Goal: Task Accomplishment & Management: Manage account settings

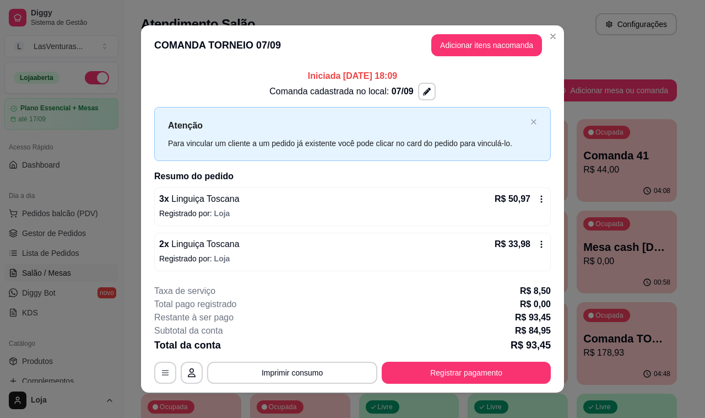
scroll to position [69, 0]
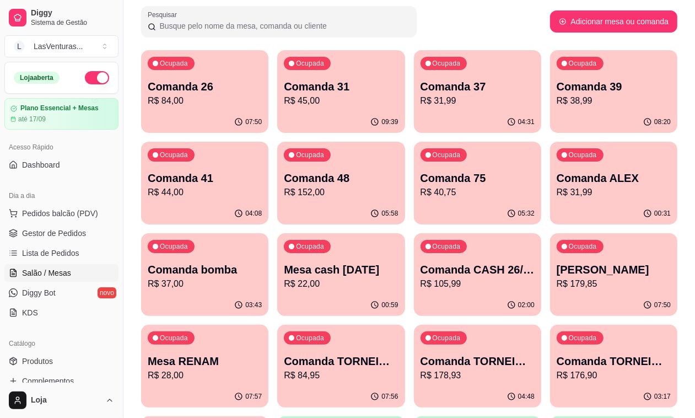
click at [284, 86] on p "Comanda 31" at bounding box center [341, 86] width 114 height 15
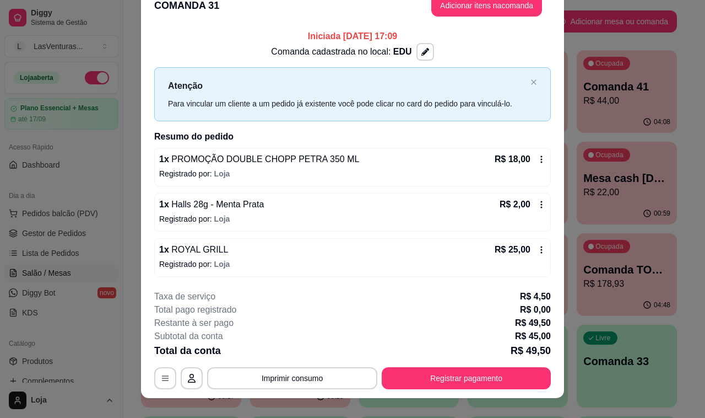
scroll to position [32, 0]
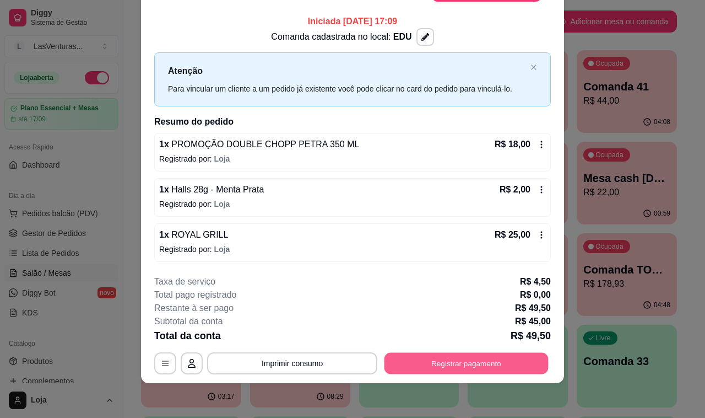
click at [441, 364] on button "Registrar pagamento" at bounding box center [467, 362] width 164 height 21
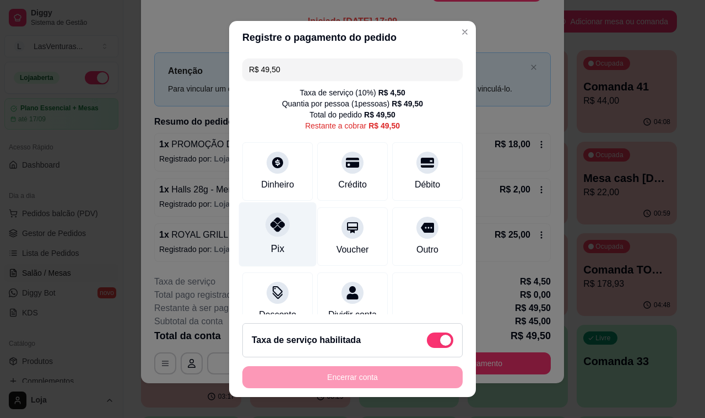
click at [284, 231] on div "Pix" at bounding box center [278, 234] width 78 height 64
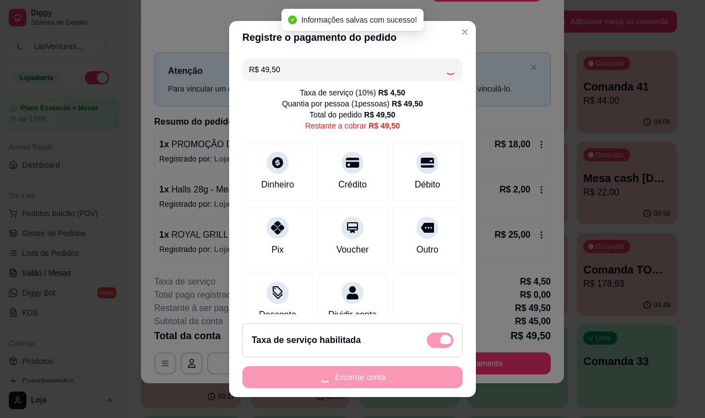
type input "R$ 0,00"
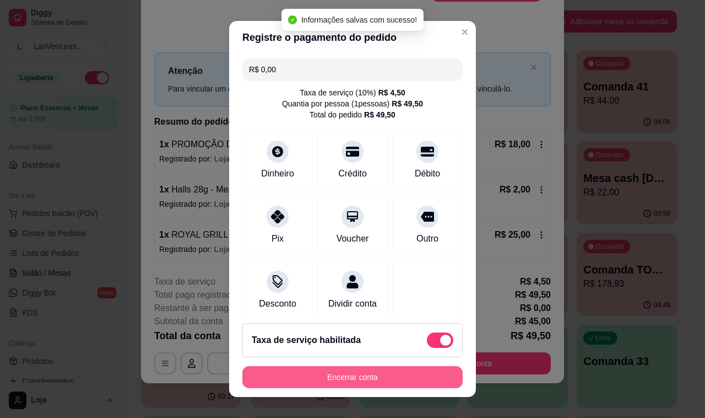
click at [359, 379] on button "Encerrar conta" at bounding box center [352, 377] width 220 height 22
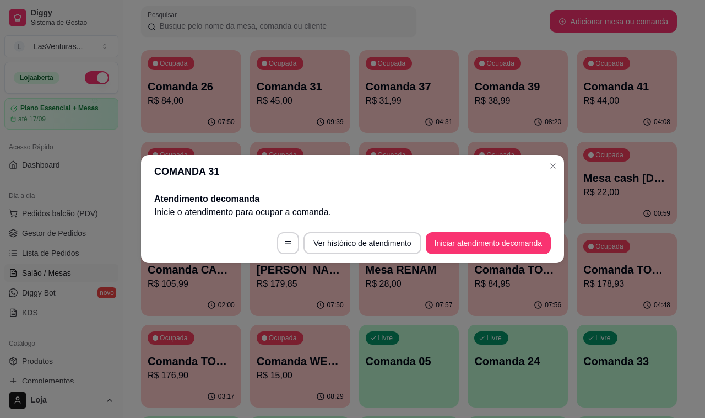
scroll to position [0, 0]
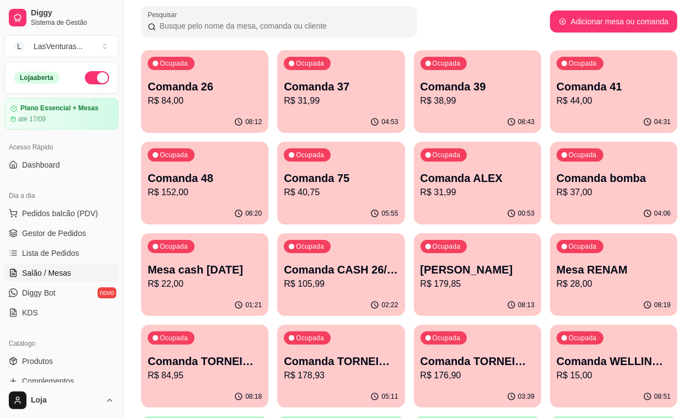
click at [398, 277] on p "R$ 105,99" at bounding box center [341, 283] width 114 height 13
click at [46, 271] on span "Salão / Mesas" at bounding box center [46, 272] width 49 height 11
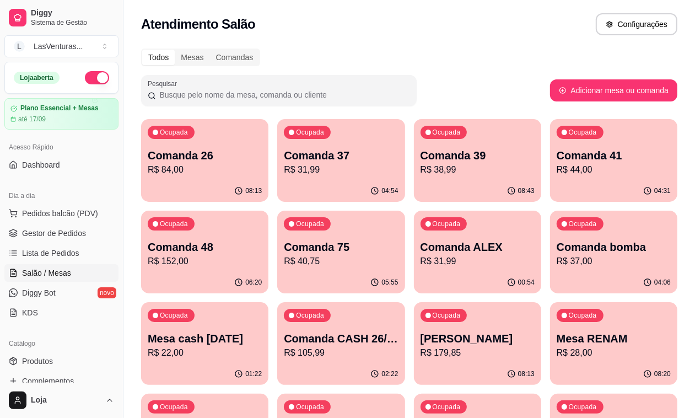
click at [398, 346] on p "R$ 105,99" at bounding box center [341, 352] width 114 height 13
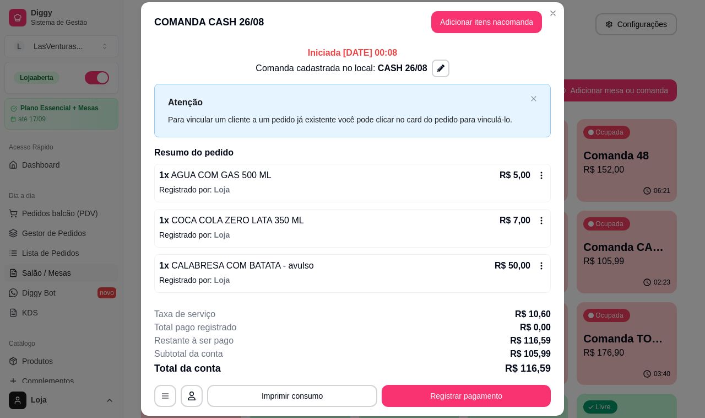
click at [457, 30] on button "Adicionar itens na comanda" at bounding box center [486, 22] width 111 height 22
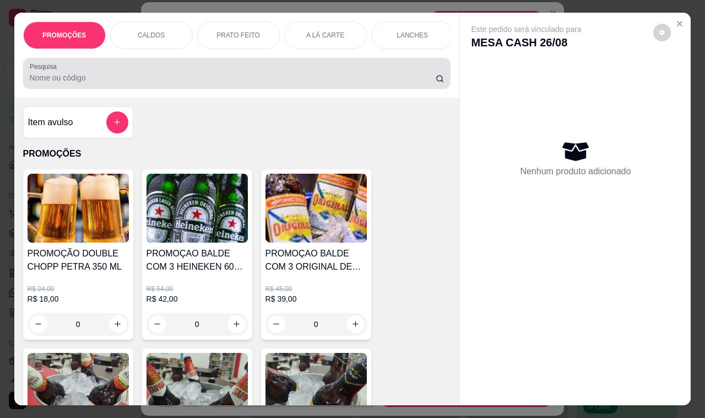
click at [164, 83] on input "Pesquisa" at bounding box center [233, 77] width 406 height 11
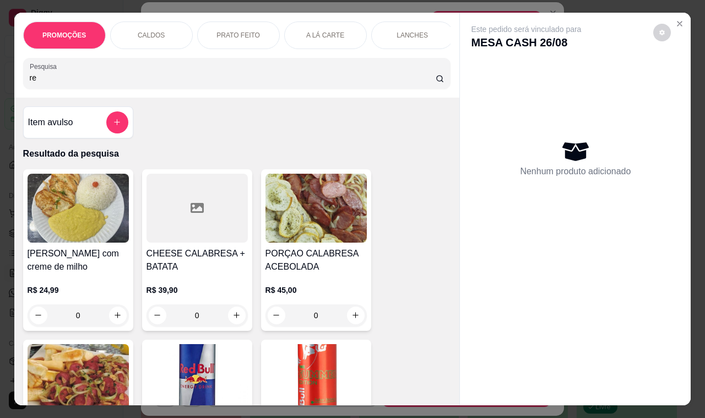
type input "r"
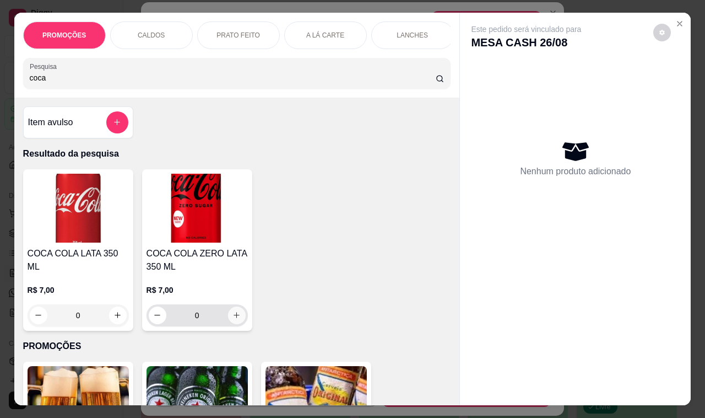
type input "coca"
click at [228, 319] on button "increase-product-quantity" at bounding box center [237, 315] width 18 height 18
type input "1"
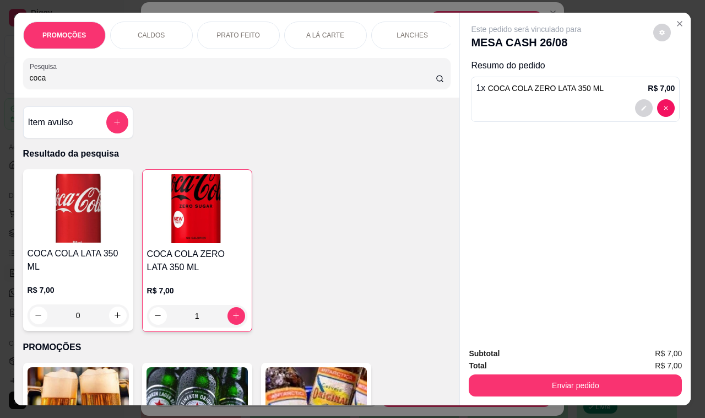
drag, startPoint x: 77, startPoint y: 84, endPoint x: 42, endPoint y: 73, distance: 36.6
click at [14, 84] on div "PROMOÇÕES CALDOS PRATO FEITO A LÁ CARTE LANCHES PORÇÕES DRINKS DRINK SEM ÁLCOOL…" at bounding box center [237, 55] width 446 height 85
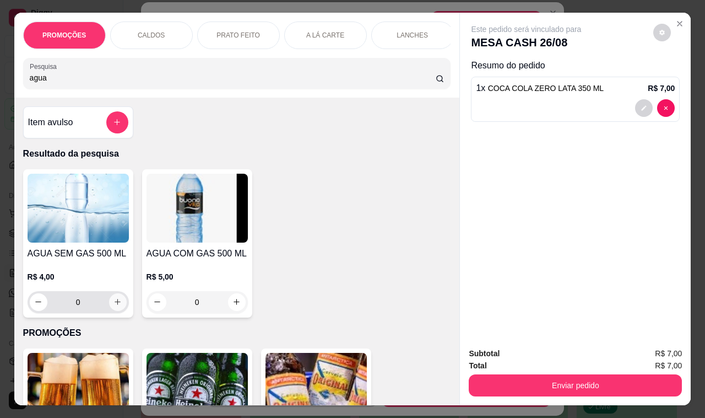
type input "agua"
click at [114, 306] on icon "increase-product-quantity" at bounding box center [118, 302] width 8 height 8
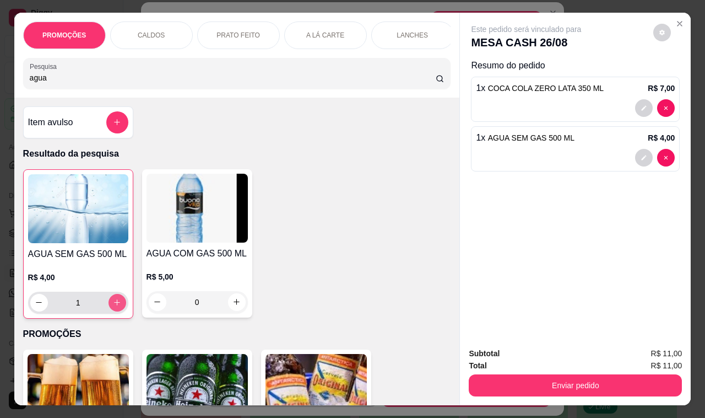
type input "1"
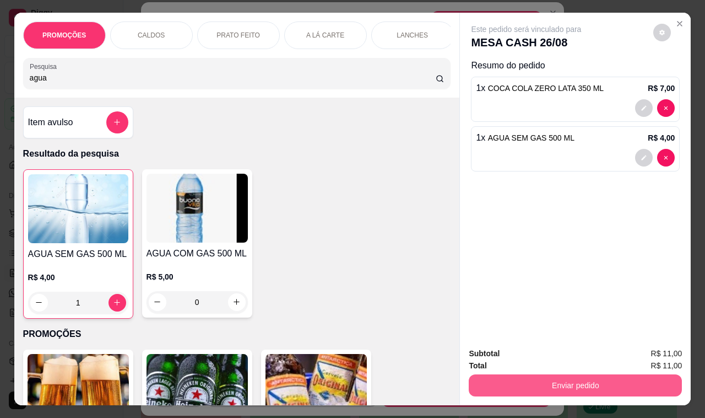
click at [574, 376] on button "Enviar pedido" at bounding box center [575, 385] width 213 height 22
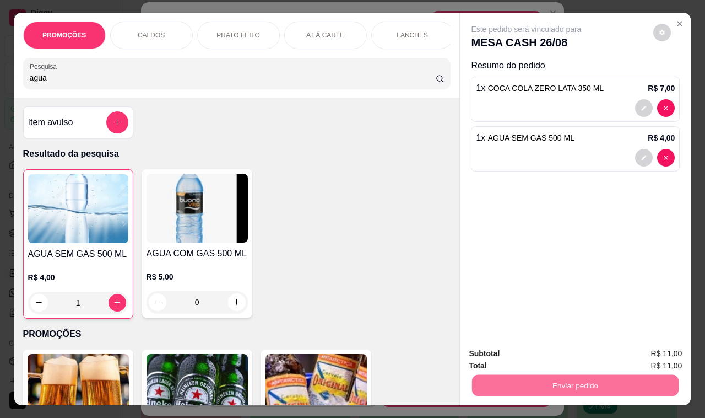
click at [630, 353] on button "Sim, quero registrar" at bounding box center [643, 353] width 82 height 21
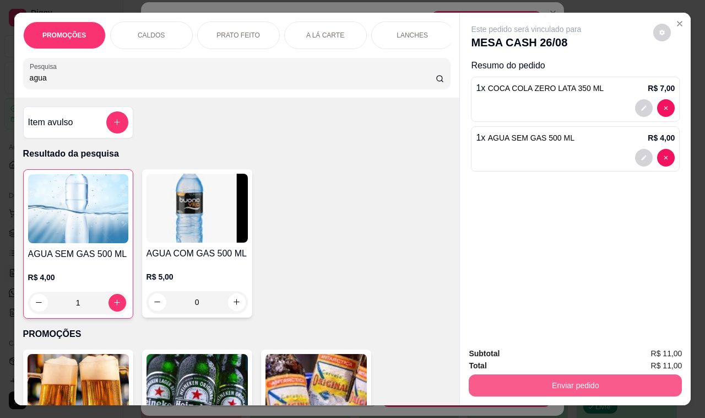
click at [571, 378] on button "Enviar pedido" at bounding box center [575, 385] width 213 height 22
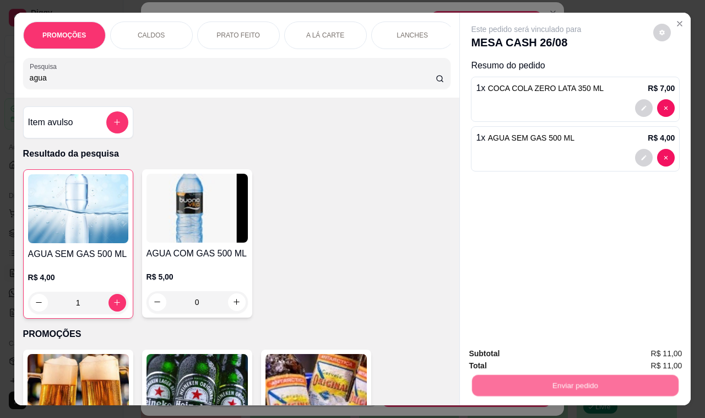
click at [548, 348] on button "Não registrar e enviar pedido" at bounding box center [538, 353] width 115 height 21
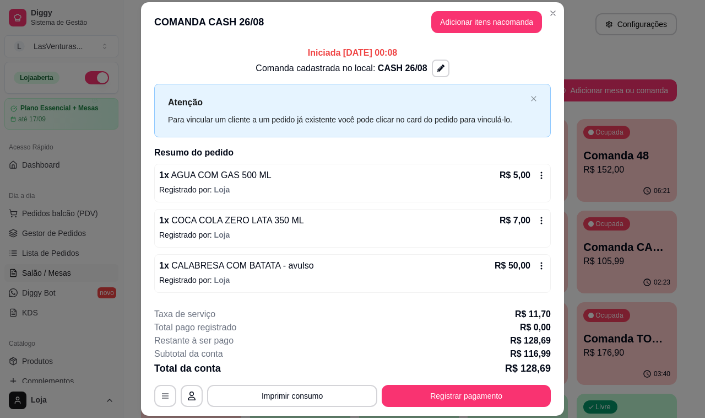
scroll to position [271, 0]
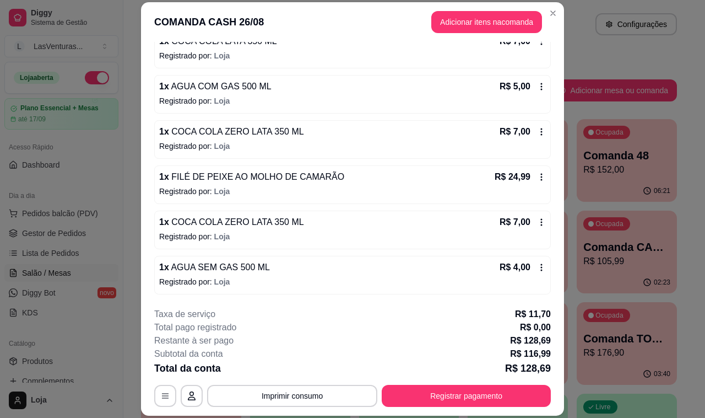
click at [476, 221] on div "1 x COCA COLA ZERO LATA 350 ML R$ 7,00 Registrado por: Loja" at bounding box center [352, 230] width 397 height 39
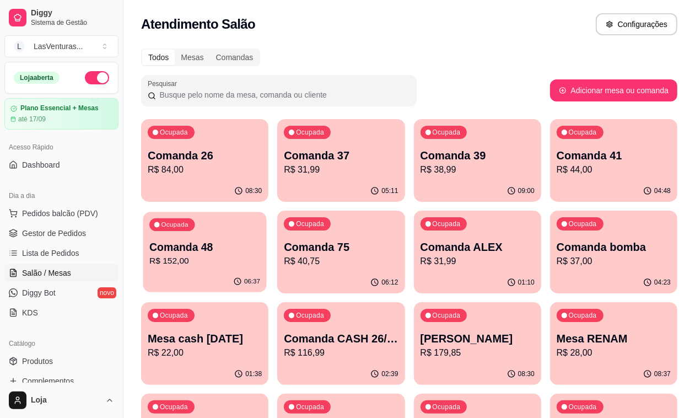
click at [266, 271] on div "06:37" at bounding box center [204, 281] width 123 height 21
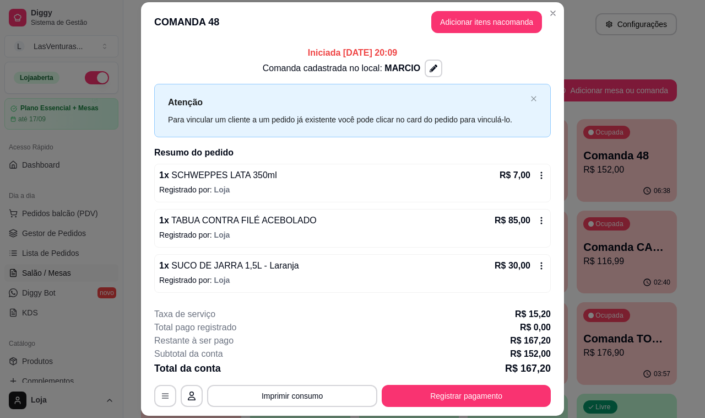
click at [282, 377] on div "**********" at bounding box center [352, 356] width 397 height 99
click at [282, 387] on button "Imprimir consumo" at bounding box center [292, 396] width 170 height 22
click at [283, 368] on button "IMPRESSORA" at bounding box center [291, 371] width 80 height 18
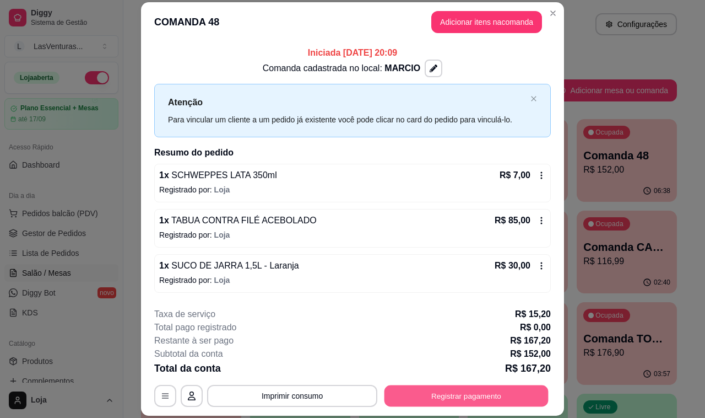
click at [468, 392] on button "Registrar pagamento" at bounding box center [467, 395] width 164 height 21
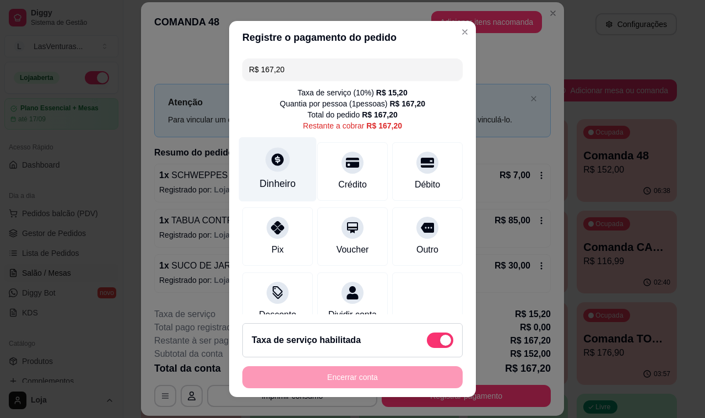
click at [268, 152] on div at bounding box center [278, 159] width 24 height 24
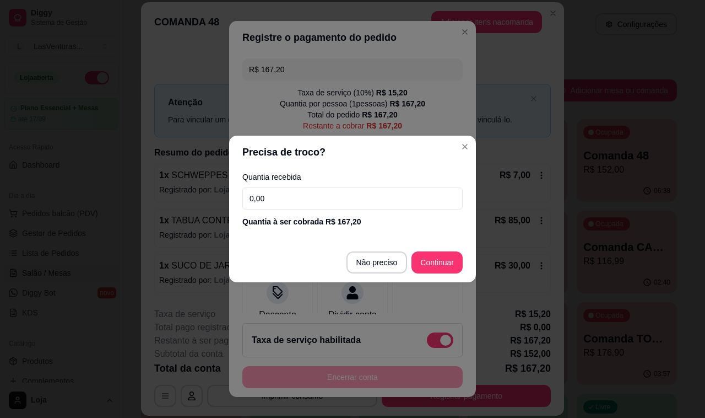
click at [279, 190] on input "0,00" at bounding box center [352, 198] width 220 height 22
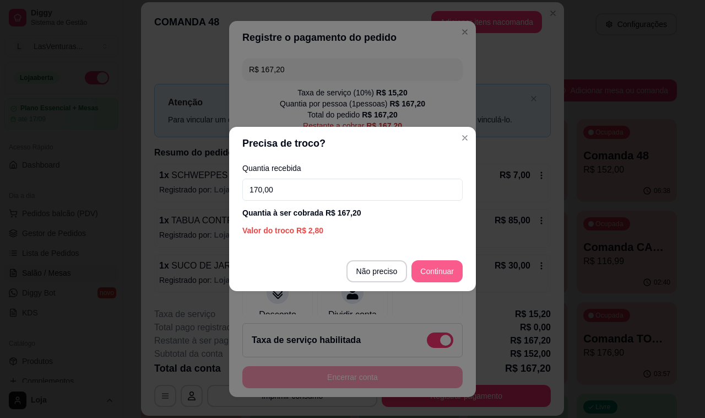
type input "170,00"
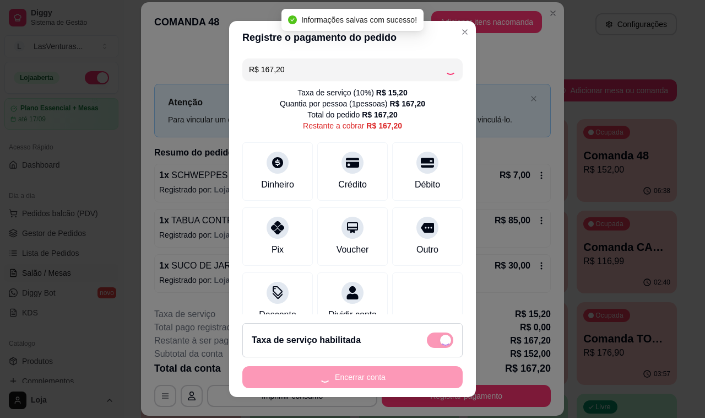
type input "R$ 0,00"
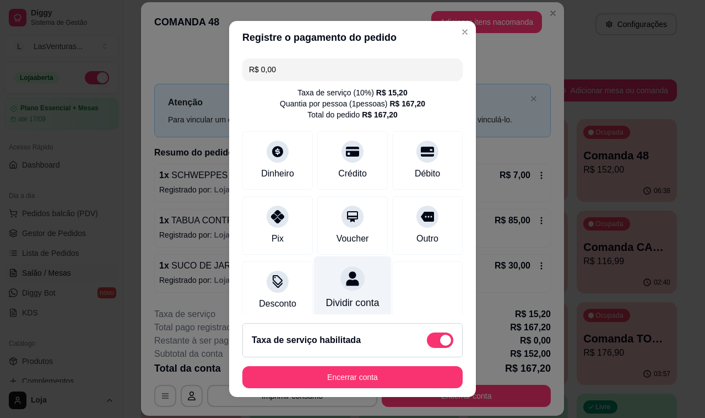
scroll to position [80, 0]
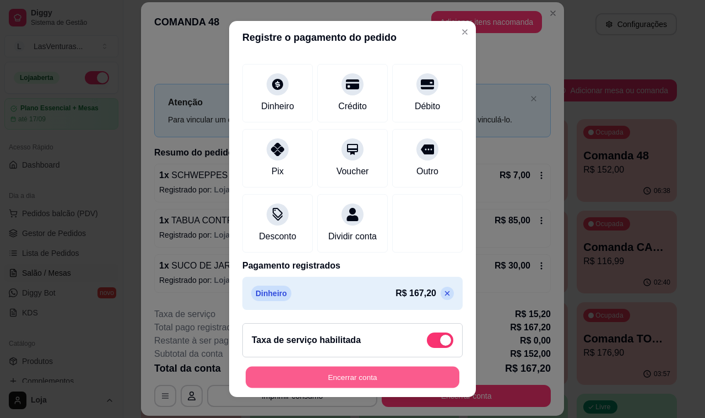
click at [395, 372] on button "Encerrar conta" at bounding box center [353, 376] width 214 height 21
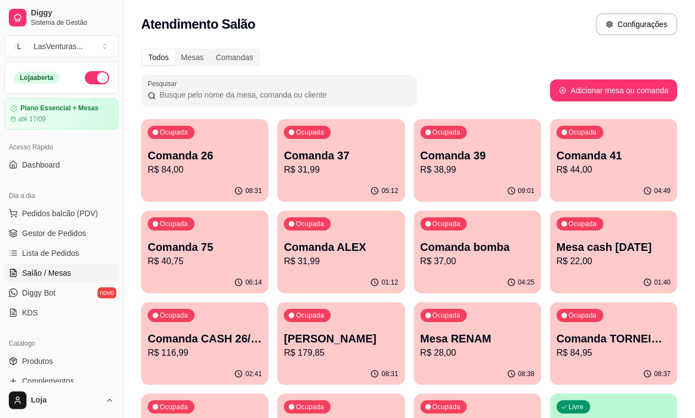
click at [557, 253] on div "Mesa cash [DATE] R$ 22,00" at bounding box center [614, 253] width 114 height 29
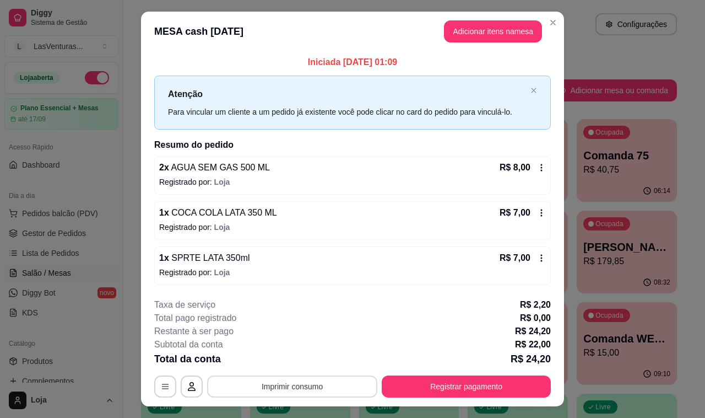
click at [290, 389] on button "Imprimir consumo" at bounding box center [292, 386] width 170 height 22
click at [265, 364] on button "IMPRESSORA" at bounding box center [290, 364] width 64 height 14
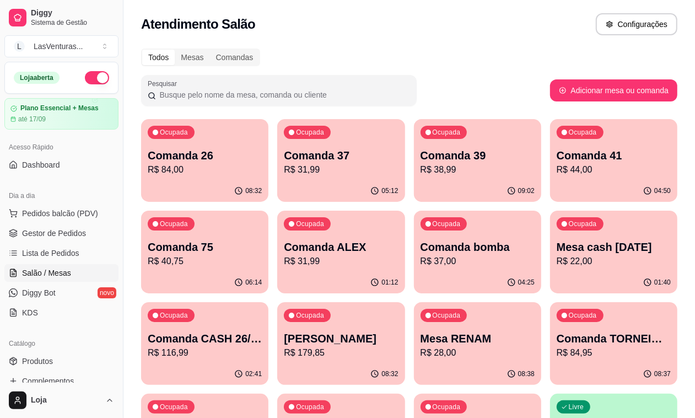
click at [240, 180] on div "08:32" at bounding box center [204, 190] width 127 height 21
click at [327, 150] on p "Comanda 37" at bounding box center [340, 155] width 111 height 15
click at [420, 164] on p "R$ 38,99" at bounding box center [477, 169] width 114 height 13
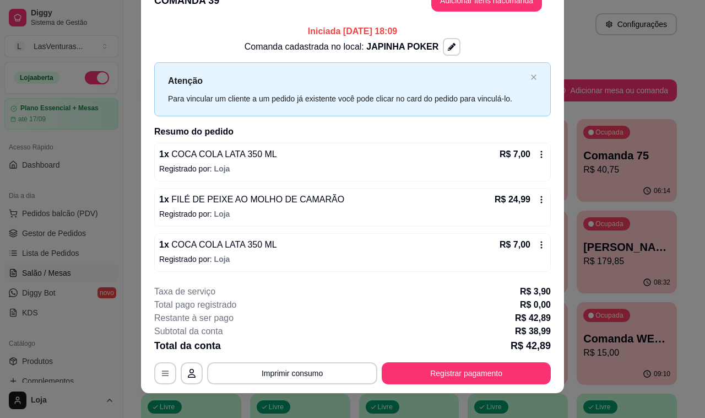
scroll to position [32, 0]
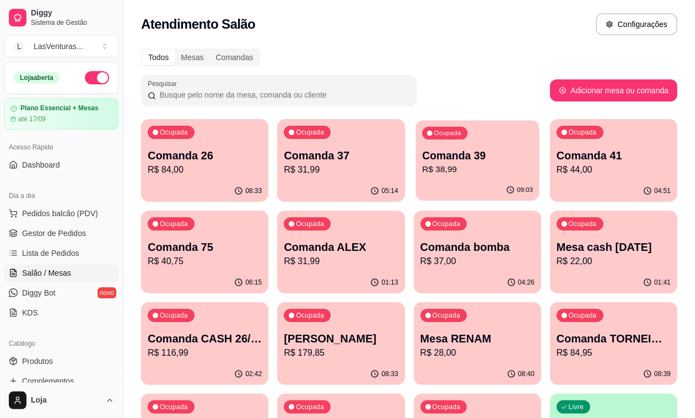
click at [422, 167] on p "R$ 38,99" at bounding box center [477, 169] width 111 height 13
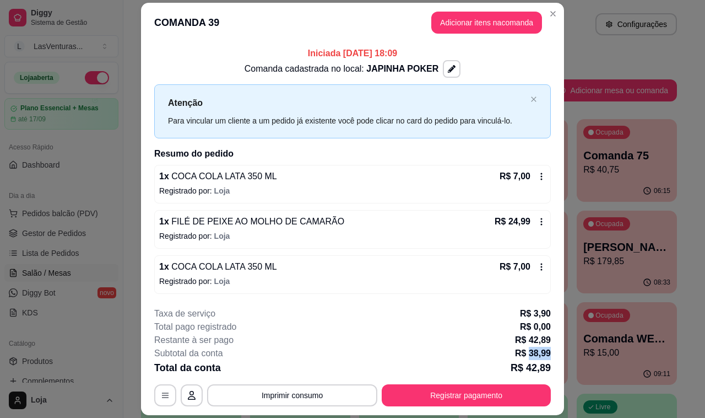
drag, startPoint x: 526, startPoint y: 353, endPoint x: 548, endPoint y: 353, distance: 22.0
click at [548, 353] on footer "**********" at bounding box center [352, 356] width 423 height 117
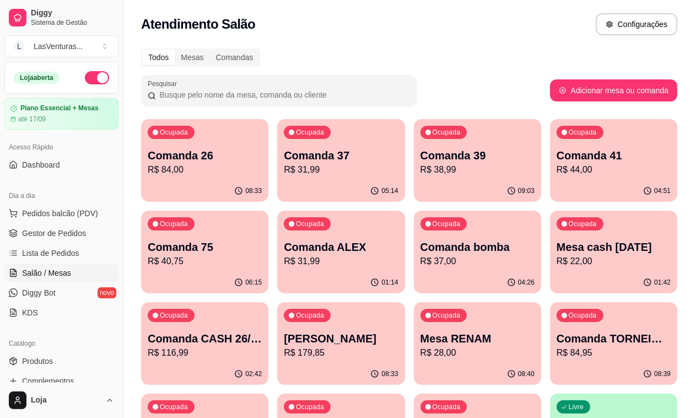
click at [420, 352] on p "R$ 28,00" at bounding box center [477, 352] width 114 height 13
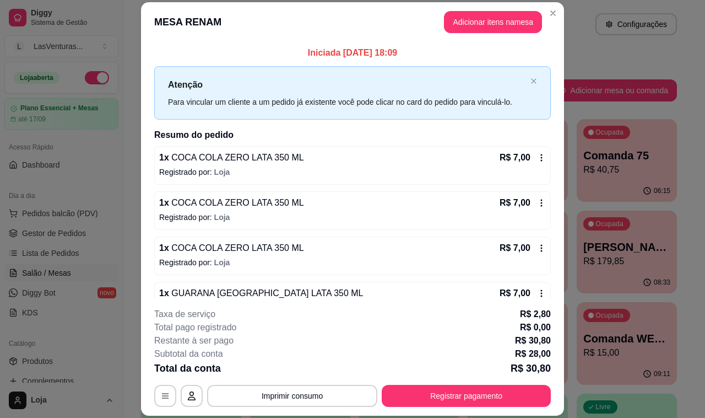
click at [295, 384] on div "**********" at bounding box center [352, 356] width 397 height 99
click at [295, 398] on button "Imprimir consumo" at bounding box center [292, 395] width 165 height 21
click at [274, 372] on button "IMPRESSORA" at bounding box center [291, 371] width 80 height 18
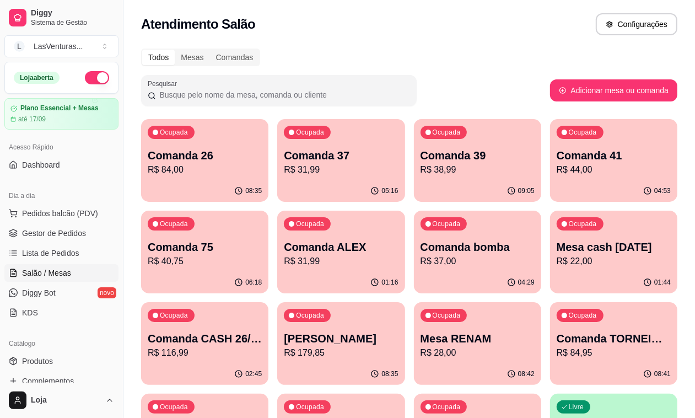
click at [420, 168] on p "R$ 38,99" at bounding box center [477, 169] width 114 height 13
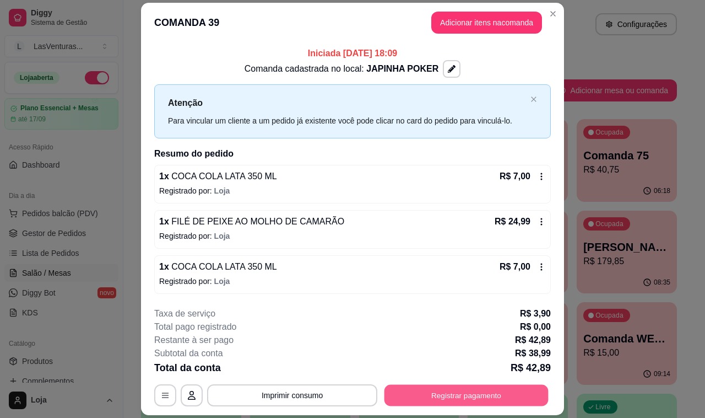
click at [452, 389] on button "Registrar pagamento" at bounding box center [467, 394] width 164 height 21
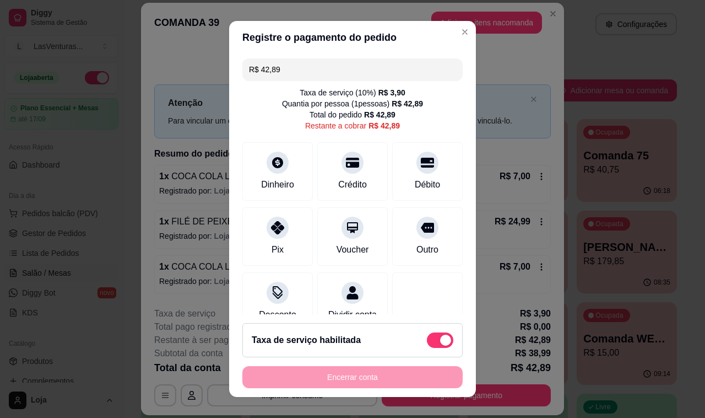
drag, startPoint x: 447, startPoint y: 348, endPoint x: 428, endPoint y: 340, distance: 20.8
click at [445, 346] on footer "Taxa de serviço habilitada Encerrar conta" at bounding box center [352, 355] width 247 height 83
click at [438, 340] on span at bounding box center [444, 340] width 13 height 11
click at [428, 342] on input "checkbox" at bounding box center [430, 345] width 7 height 7
checkbox input "true"
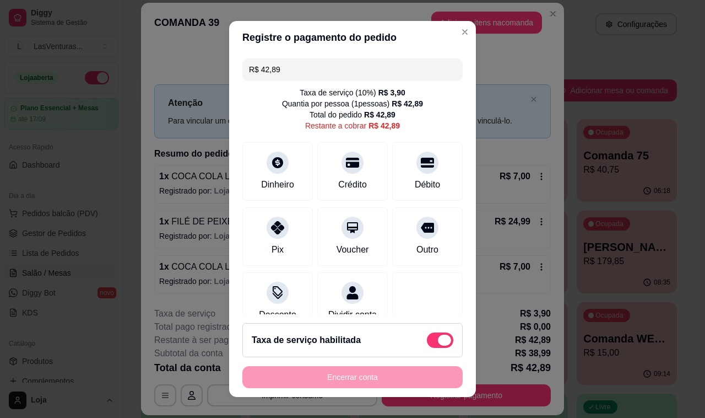
type input "R$ 38,99"
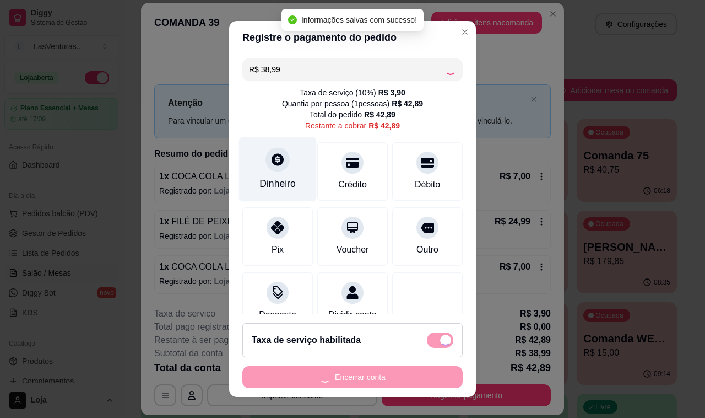
checkbox input "false"
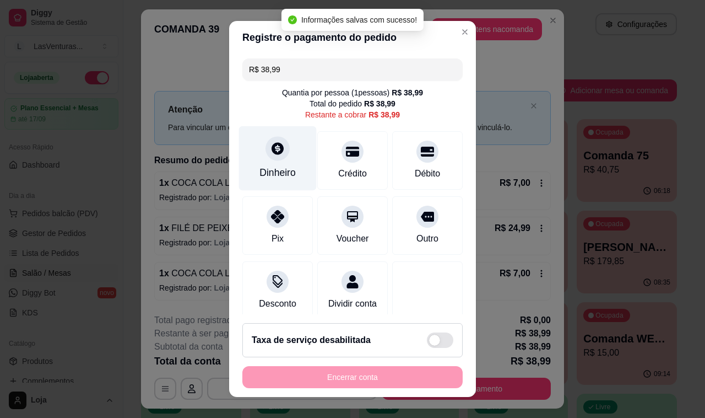
click at [270, 163] on div "Dinheiro" at bounding box center [278, 158] width 78 height 64
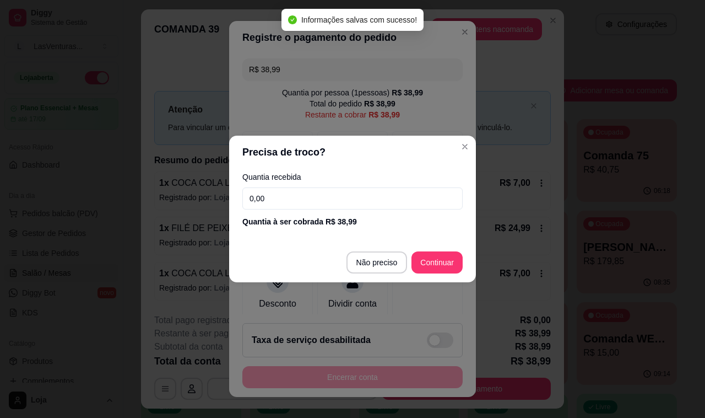
click at [287, 195] on input "0,00" at bounding box center [352, 198] width 220 height 22
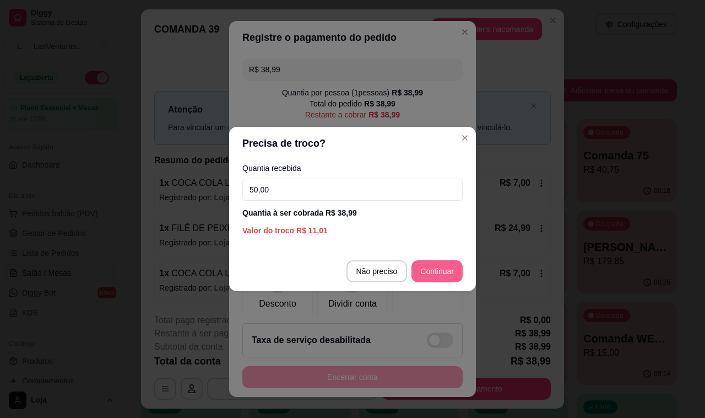
type input "50,00"
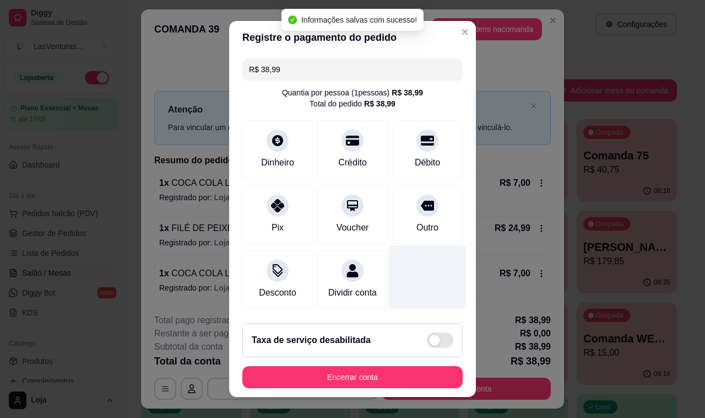
type input "R$ 0,00"
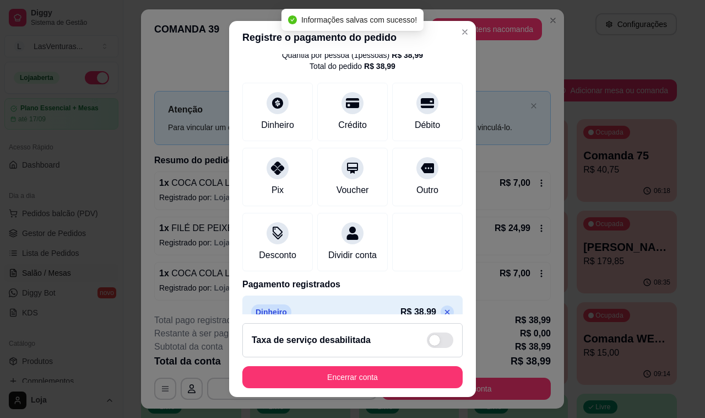
scroll to position [69, 0]
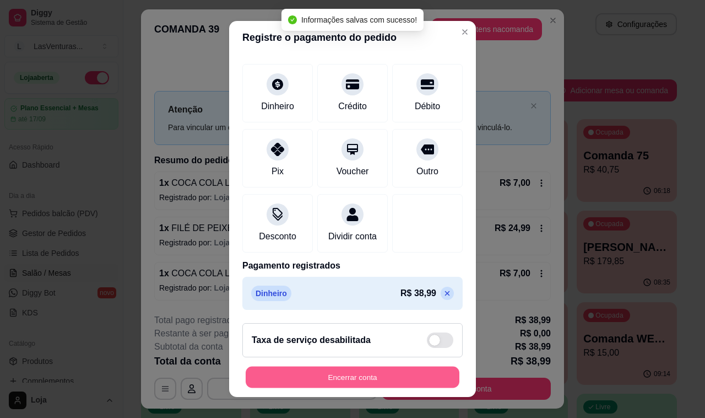
click at [395, 379] on button "Encerrar conta" at bounding box center [353, 376] width 214 height 21
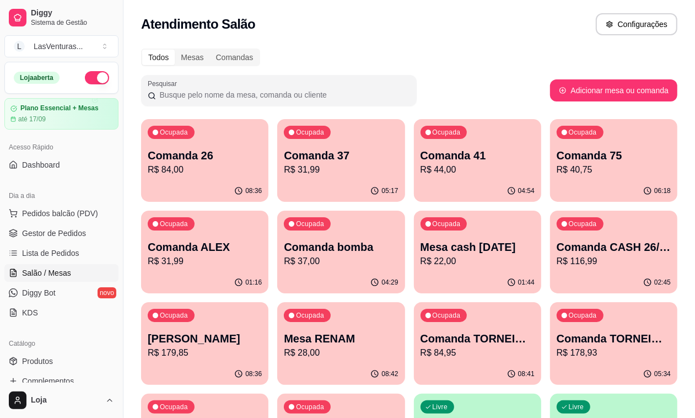
click at [557, 265] on p "R$ 116,99" at bounding box center [614, 261] width 114 height 13
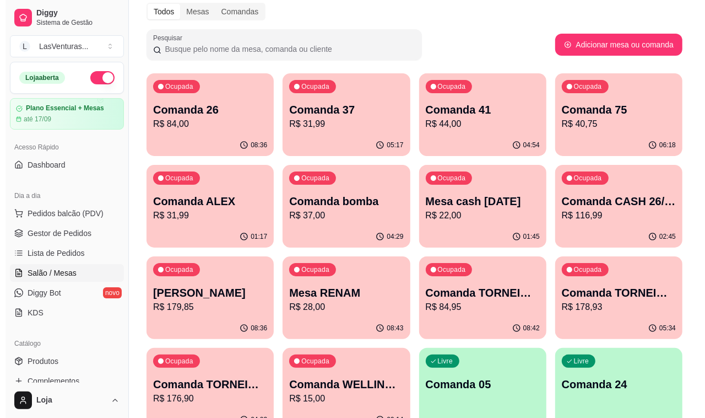
scroll to position [69, 0]
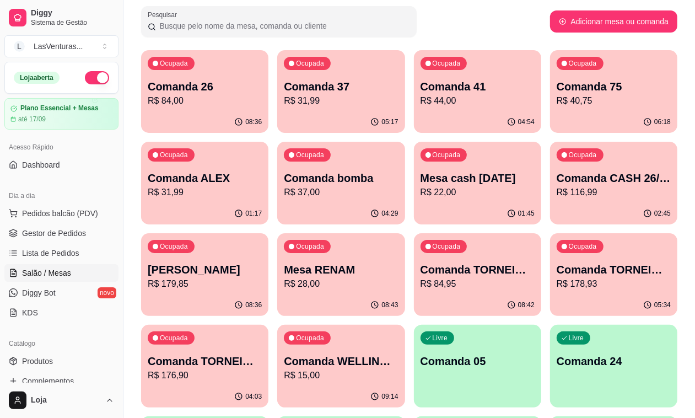
click at [420, 271] on p "Comanda TORNEIO 07/09" at bounding box center [477, 269] width 114 height 15
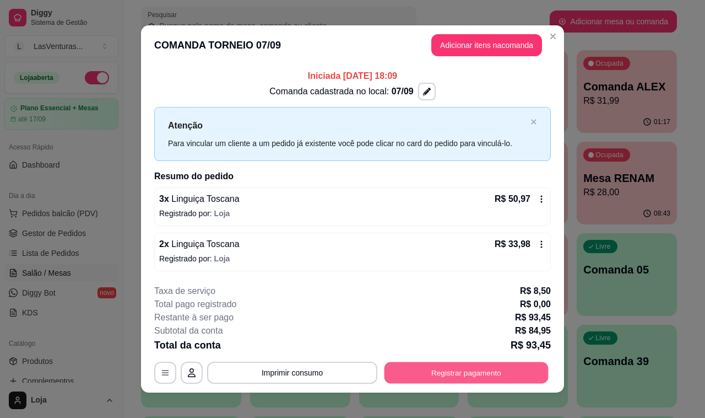
click at [452, 380] on button "Registrar pagamento" at bounding box center [467, 372] width 164 height 21
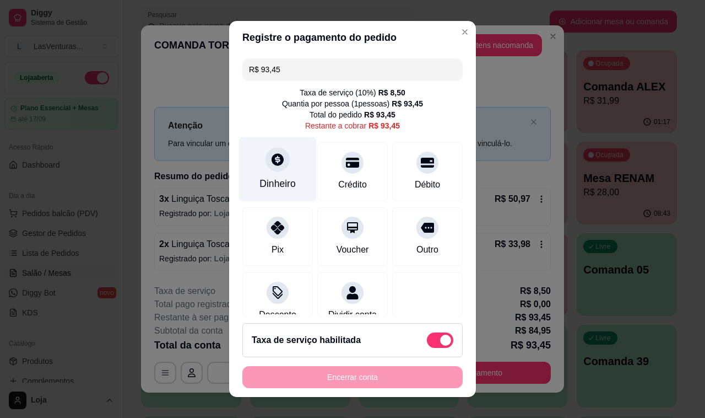
click at [266, 171] on div "Dinheiro" at bounding box center [278, 169] width 78 height 64
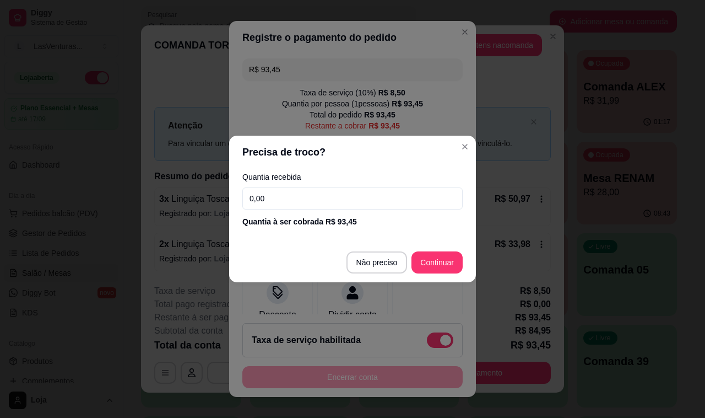
click at [265, 199] on input "0,00" at bounding box center [352, 198] width 220 height 22
type input "93,45"
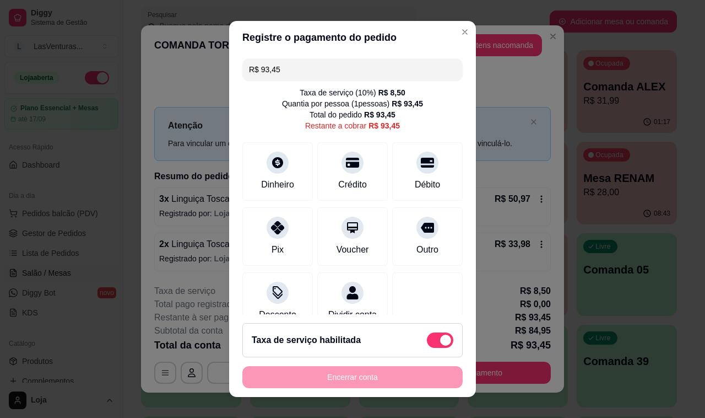
click at [440, 343] on span at bounding box center [445, 340] width 11 height 11
click at [430, 343] on input "checkbox" at bounding box center [430, 345] width 7 height 7
checkbox input "true"
type input "R$ 84,95"
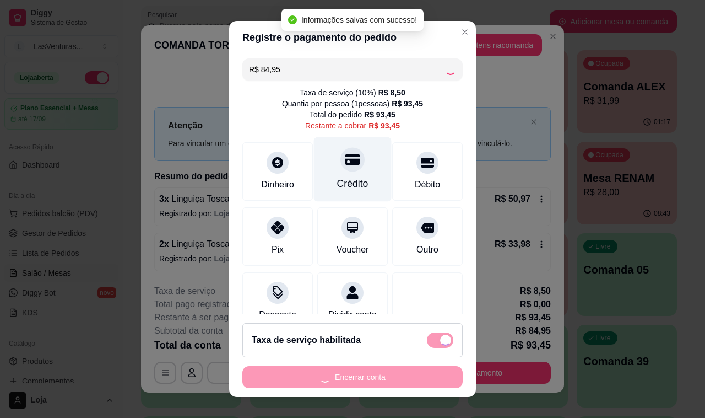
checkbox input "false"
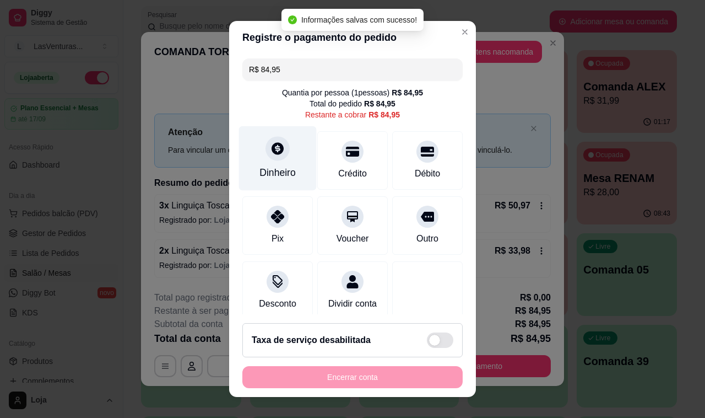
click at [272, 155] on icon at bounding box center [278, 148] width 14 height 14
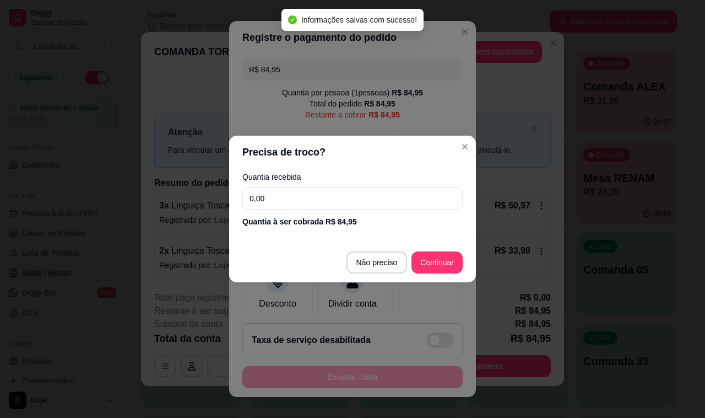
click at [327, 191] on input "0,00" at bounding box center [352, 198] width 220 height 22
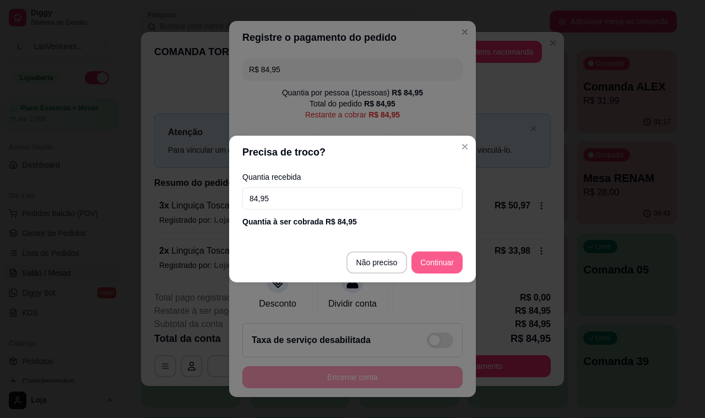
type input "84,95"
click at [444, 274] on footer "Não preciso Continuar" at bounding box center [352, 262] width 247 height 40
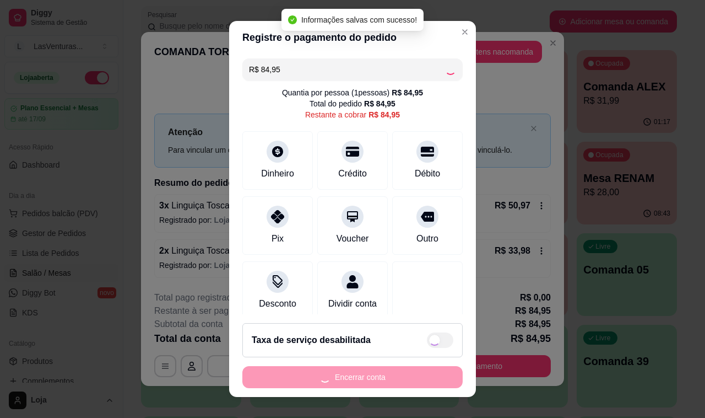
type input "R$ 0,00"
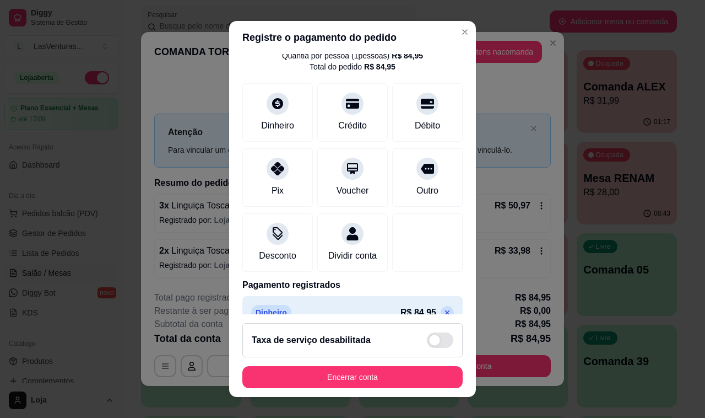
scroll to position [69, 0]
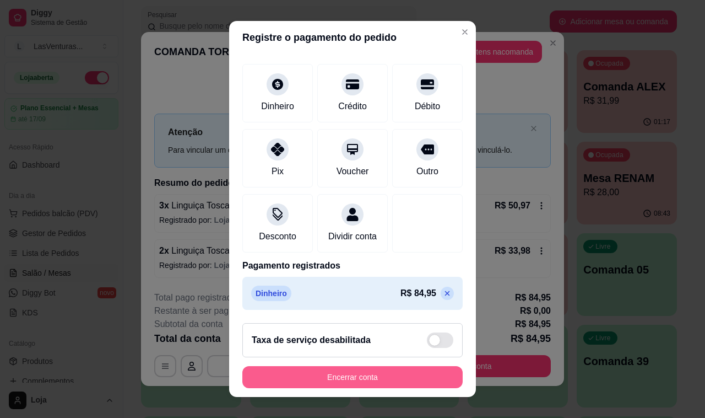
click at [367, 381] on button "Encerrar conta" at bounding box center [352, 377] width 220 height 22
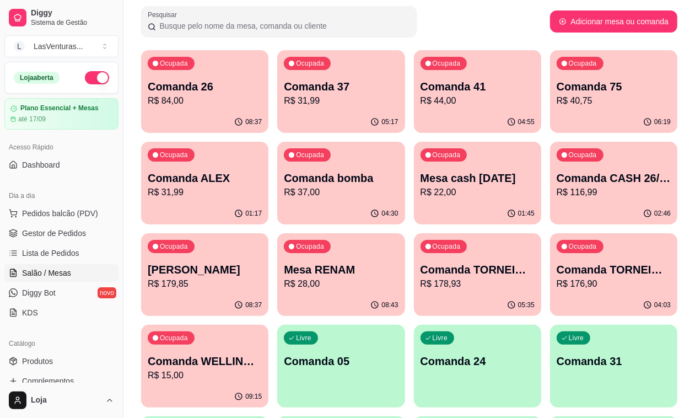
click at [420, 186] on p "R$ 22,00" at bounding box center [477, 192] width 114 height 13
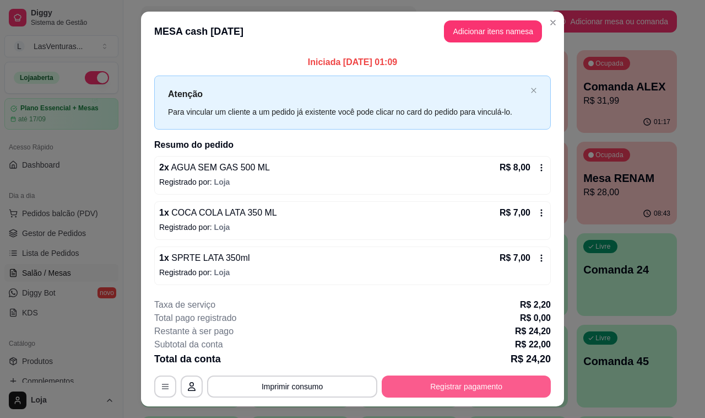
click at [452, 386] on button "Registrar pagamento" at bounding box center [466, 386] width 169 height 22
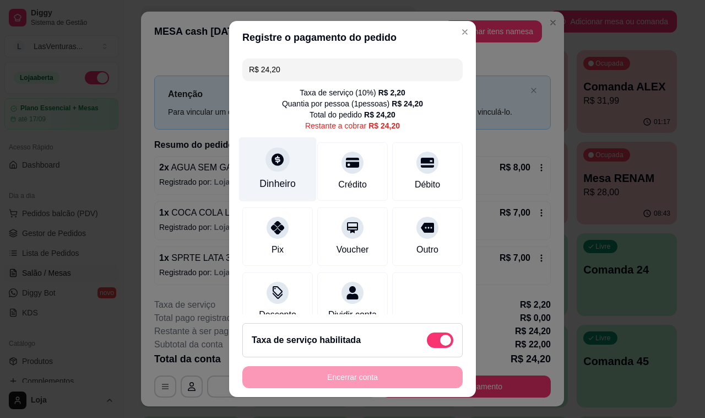
click at [260, 180] on div "Dinheiro" at bounding box center [278, 183] width 36 height 14
click at [427, 333] on span at bounding box center [440, 339] width 26 height 15
click at [427, 342] on input "checkbox" at bounding box center [430, 345] width 7 height 7
checkbox input "true"
type input "R$ 22,00"
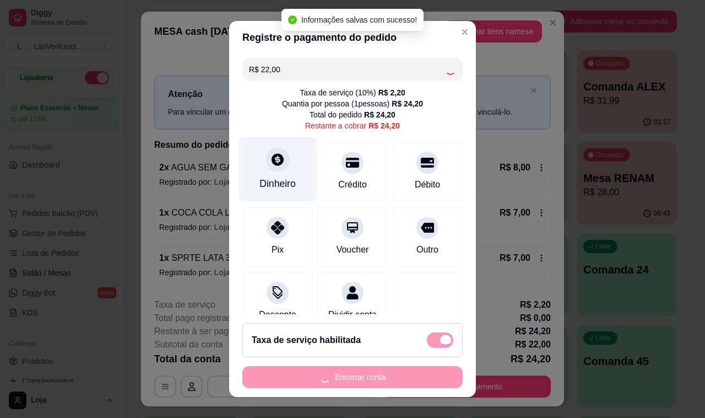
checkbox input "false"
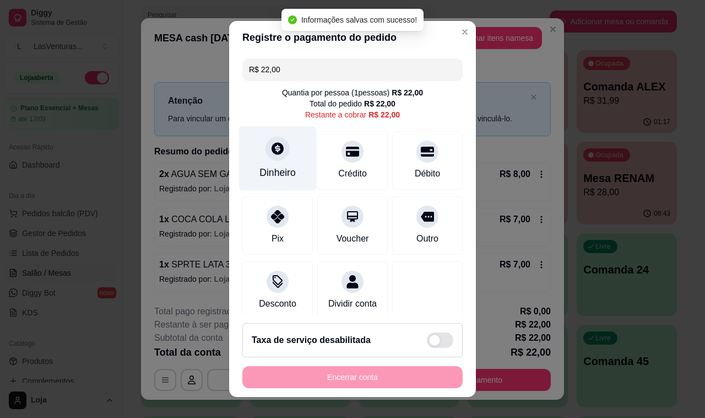
click at [274, 166] on div "Dinheiro" at bounding box center [278, 172] width 36 height 14
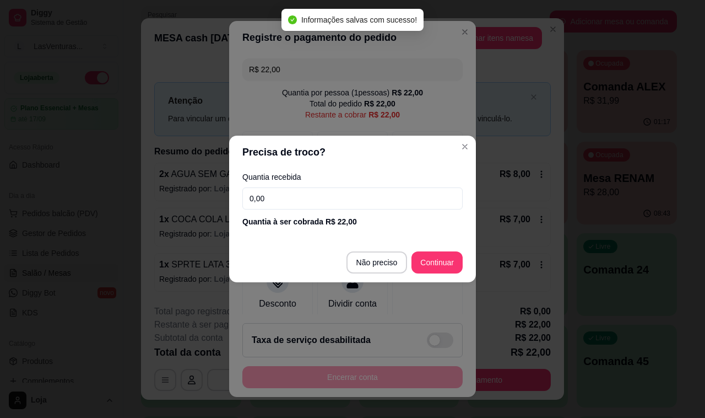
click at [279, 205] on input "0,00" at bounding box center [352, 198] width 220 height 22
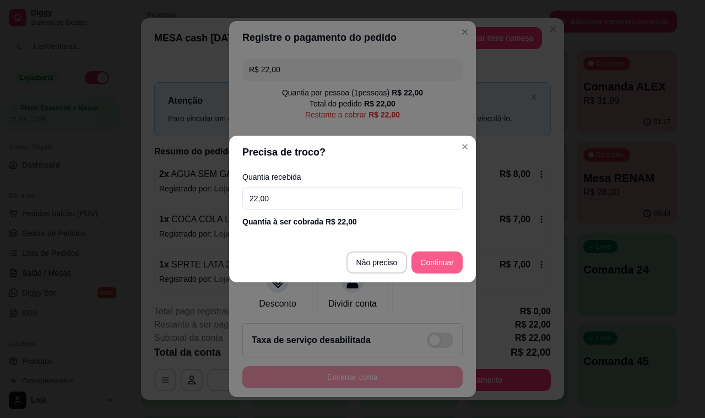
type input "22,00"
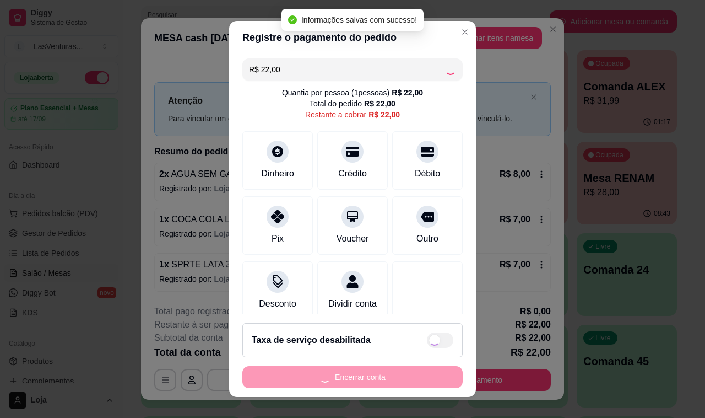
type input "R$ 0,00"
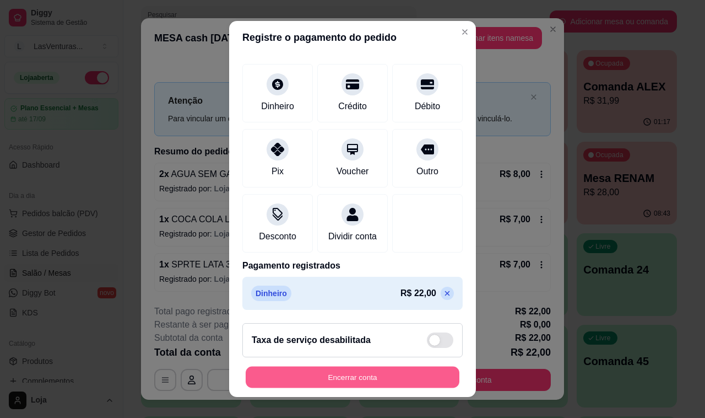
click at [339, 382] on button "Encerrar conta" at bounding box center [353, 376] width 214 height 21
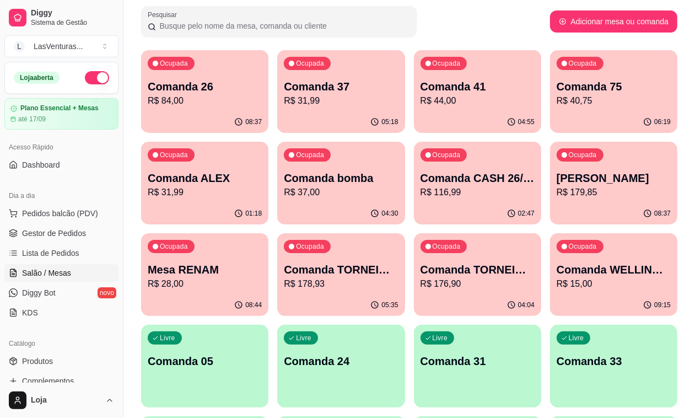
click at [189, 102] on p "R$ 84,00" at bounding box center [205, 100] width 114 height 13
click at [309, 105] on p "R$ 31,99" at bounding box center [341, 100] width 114 height 13
click at [381, 119] on p "05:21" at bounding box center [389, 121] width 17 height 9
click at [416, 107] on div "Ocupada Comanda 41 R$ 44,00" at bounding box center [477, 81] width 123 height 60
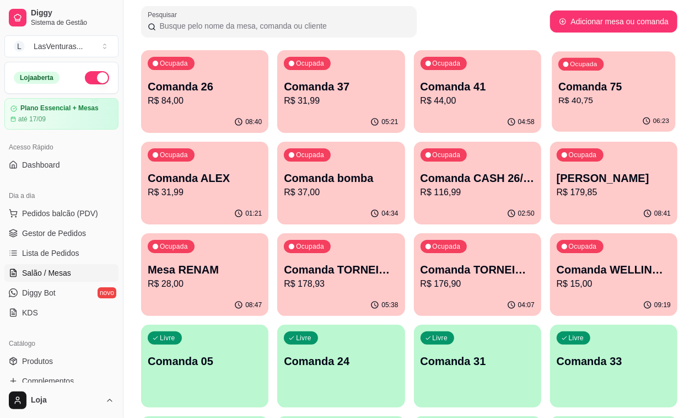
click at [558, 100] on p "R$ 40,75" at bounding box center [613, 100] width 111 height 13
drag, startPoint x: 31, startPoint y: 260, endPoint x: 31, endPoint y: 273, distance: 13.2
click at [31, 258] on link "Lista de Pedidos" at bounding box center [61, 253] width 114 height 18
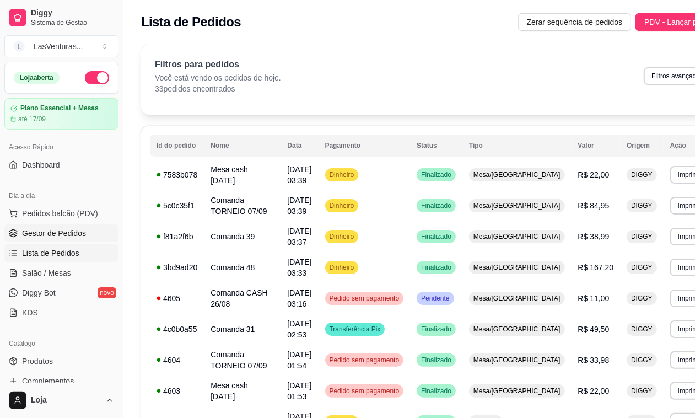
click at [72, 237] on span "Gestor de Pedidos" at bounding box center [54, 233] width 64 height 11
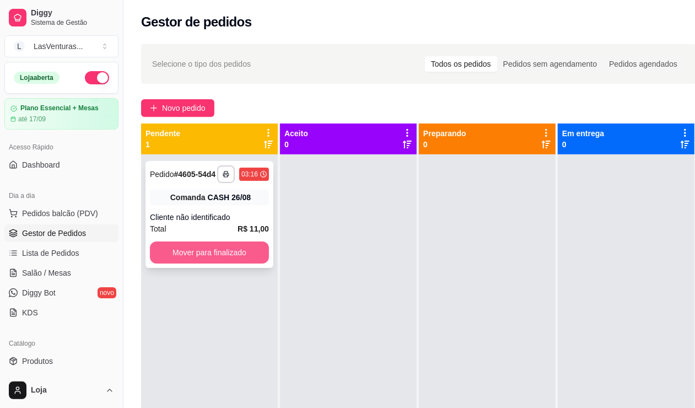
click at [222, 249] on button "Mover para finalizado" at bounding box center [209, 252] width 119 height 22
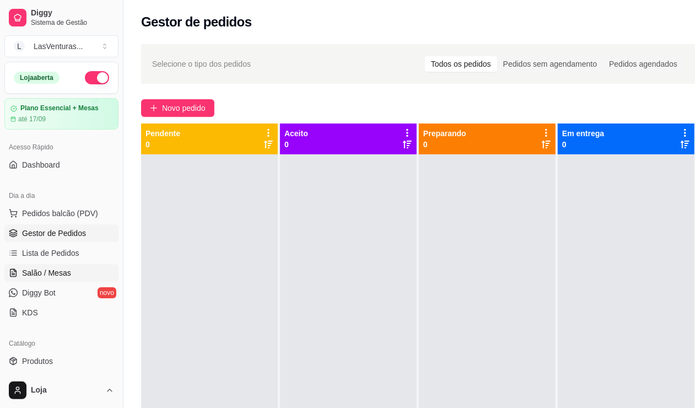
click at [64, 267] on span "Salão / Mesas" at bounding box center [46, 272] width 49 height 11
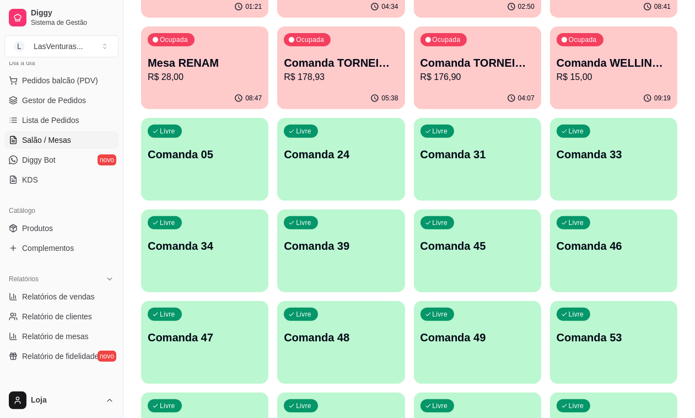
scroll to position [344, 0]
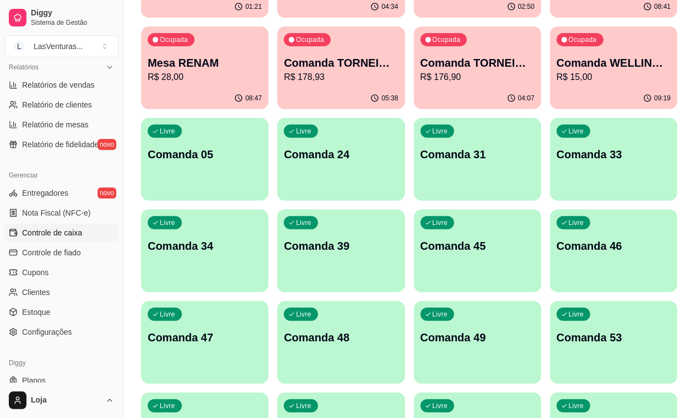
click at [63, 233] on span "Controle de caixa" at bounding box center [52, 232] width 60 height 11
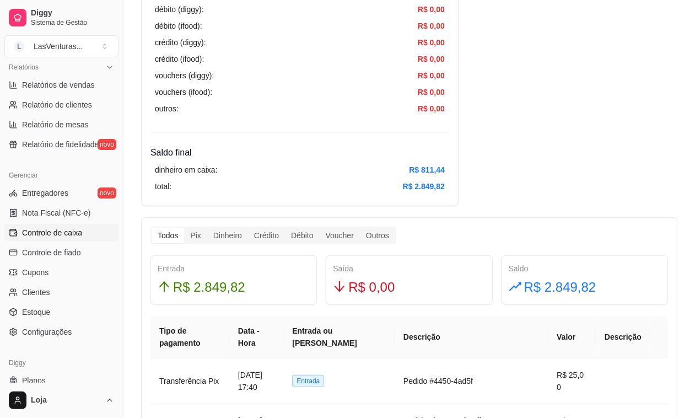
scroll to position [413, 0]
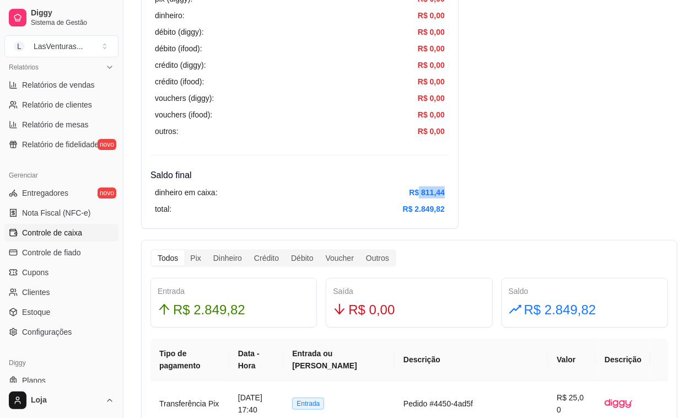
drag, startPoint x: 426, startPoint y: 193, endPoint x: 435, endPoint y: 199, distance: 11.5
click at [445, 197] on div "dinheiro em caixa: R$ 811,44 total: R$ 2.849,82" at bounding box center [299, 200] width 299 height 37
click at [425, 199] on div "dinheiro em caixa: R$ 811,44 total: R$ 2.849,82" at bounding box center [299, 200] width 299 height 37
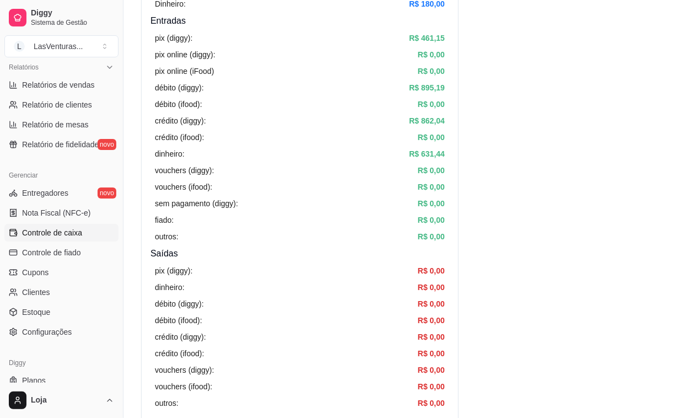
scroll to position [138, 0]
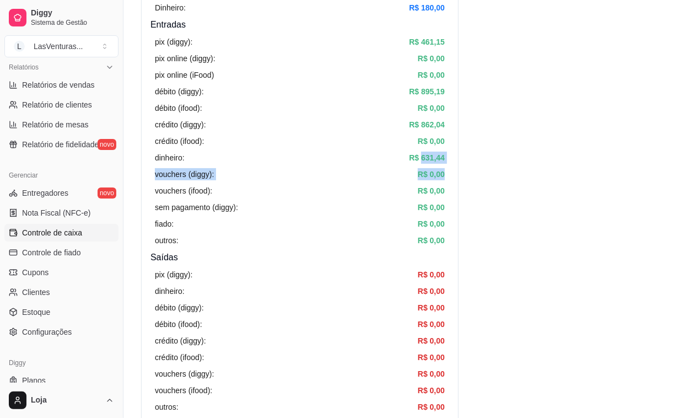
drag, startPoint x: 420, startPoint y: 158, endPoint x: 444, endPoint y: 166, distance: 25.6
click at [444, 166] on div "pix (diggy): R$ 461,15 pix online (diggy): R$ 0,00 pix online (iFood) R$ 0,00 d…" at bounding box center [299, 140] width 299 height 219
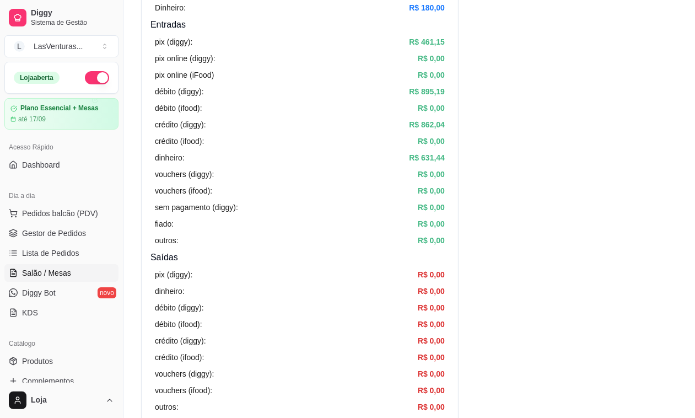
click at [56, 272] on span "Salão / Mesas" at bounding box center [46, 272] width 49 height 11
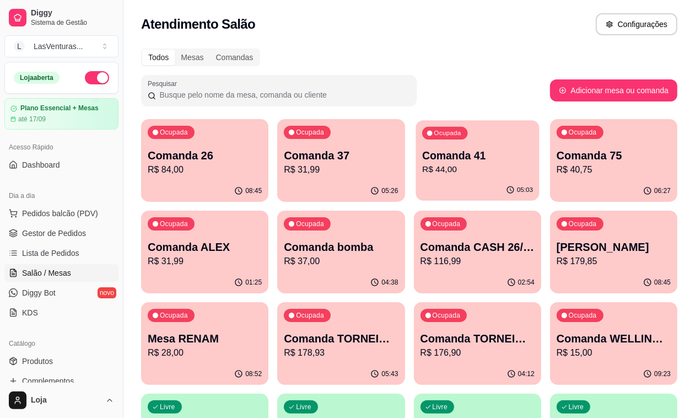
click at [422, 163] on p "Comanda 41" at bounding box center [477, 155] width 111 height 15
click at [56, 251] on span "Lista de Pedidos" at bounding box center [50, 252] width 57 height 11
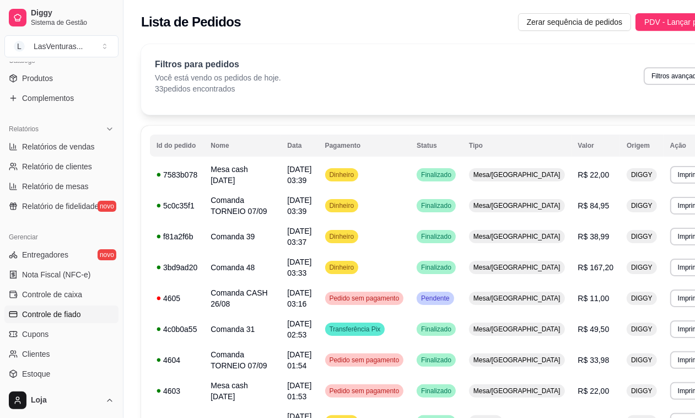
scroll to position [375, 0]
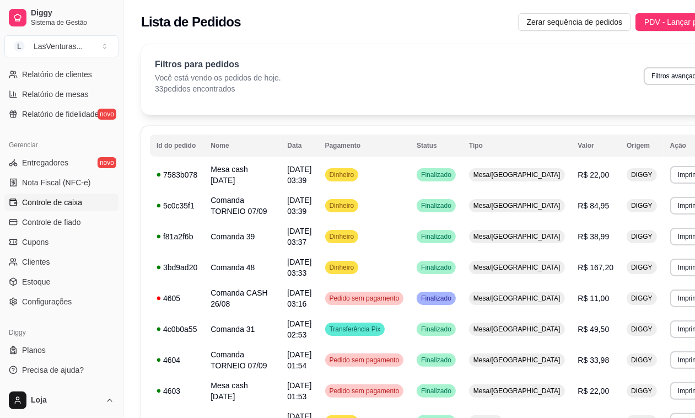
click at [50, 202] on span "Controle de caixa" at bounding box center [52, 202] width 60 height 11
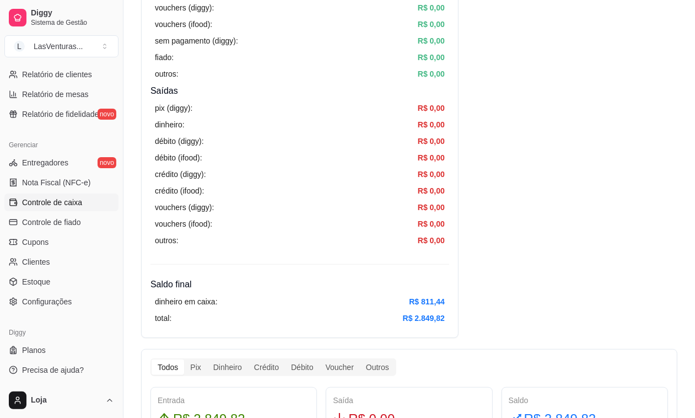
scroll to position [413, 0]
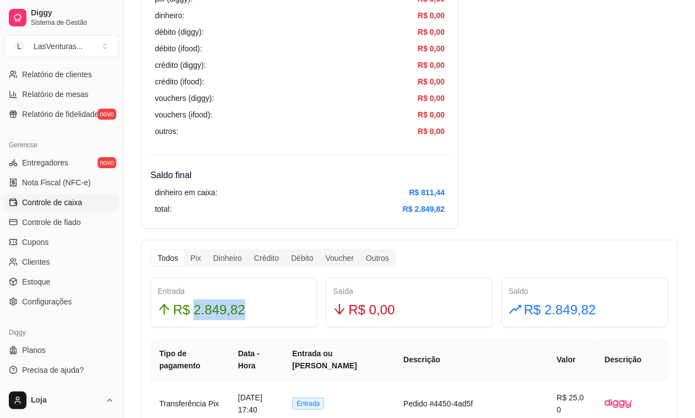
drag, startPoint x: 192, startPoint y: 309, endPoint x: 240, endPoint y: 316, distance: 48.4
click at [243, 317] on div "R$ 2.849,82" at bounding box center [234, 309] width 152 height 21
click at [235, 310] on span "R$ 2.849,82" at bounding box center [209, 309] width 72 height 21
click at [284, 315] on div "R$ 2.849,82" at bounding box center [234, 309] width 152 height 21
click at [282, 315] on div "R$ 2.849,82" at bounding box center [234, 309] width 152 height 21
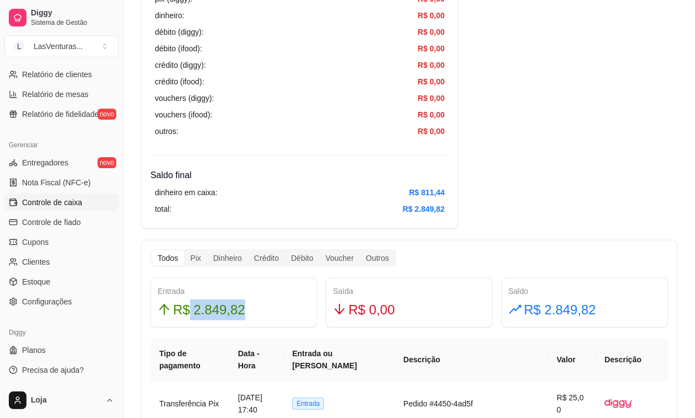
drag, startPoint x: 188, startPoint y: 312, endPoint x: 237, endPoint y: 317, distance: 48.7
click at [237, 317] on span "R$ 2.849,82" at bounding box center [209, 309] width 72 height 21
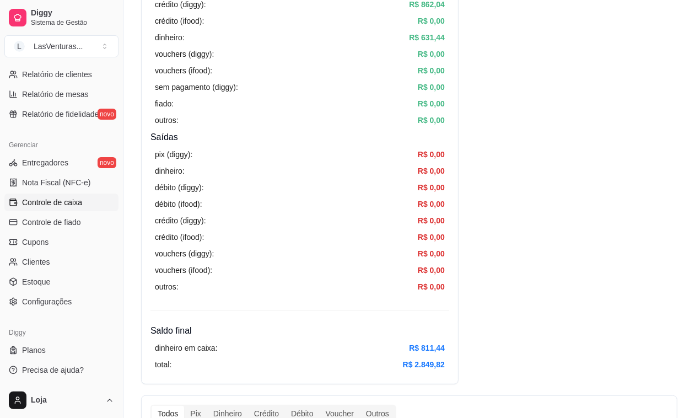
scroll to position [344, 0]
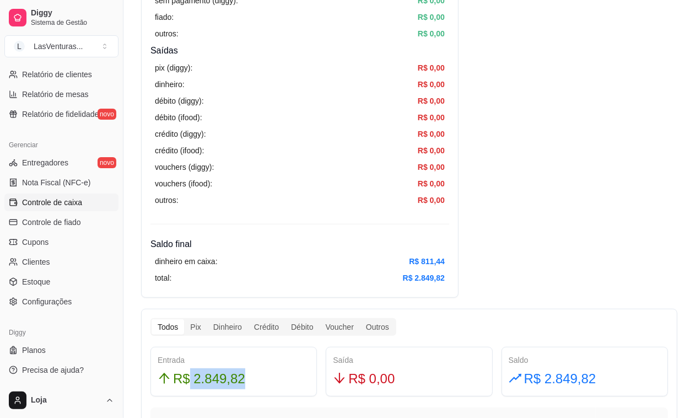
drag, startPoint x: 188, startPoint y: 381, endPoint x: 259, endPoint y: 385, distance: 70.6
click at [259, 385] on div "R$ 2.849,82" at bounding box center [234, 378] width 152 height 21
click at [256, 379] on div "R$ 2.849,82" at bounding box center [234, 378] width 152 height 21
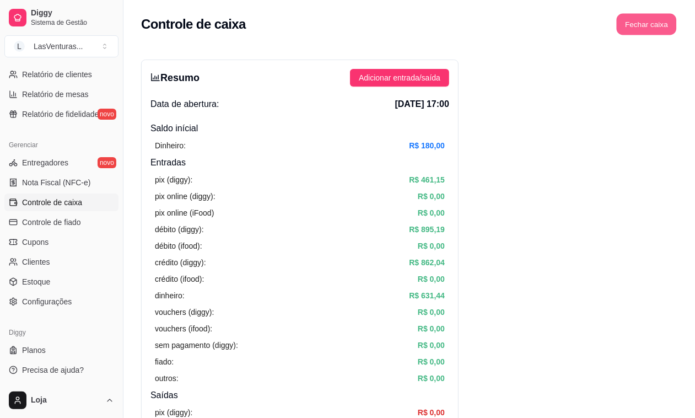
click at [649, 24] on button "Fechar caixa" at bounding box center [647, 24] width 60 height 21
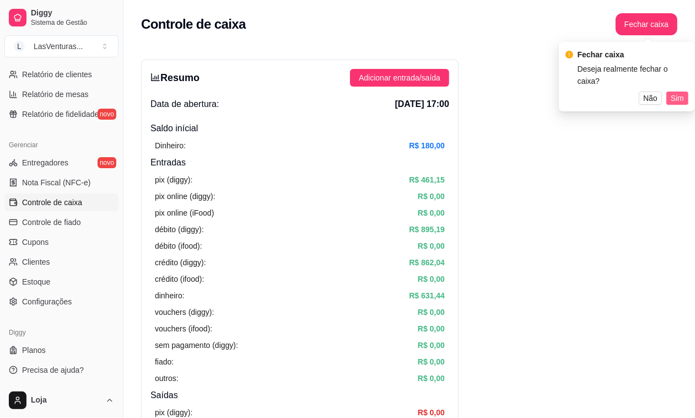
click at [678, 92] on span "Sim" at bounding box center [677, 98] width 13 height 12
